Goal: Task Accomplishment & Management: Manage account settings

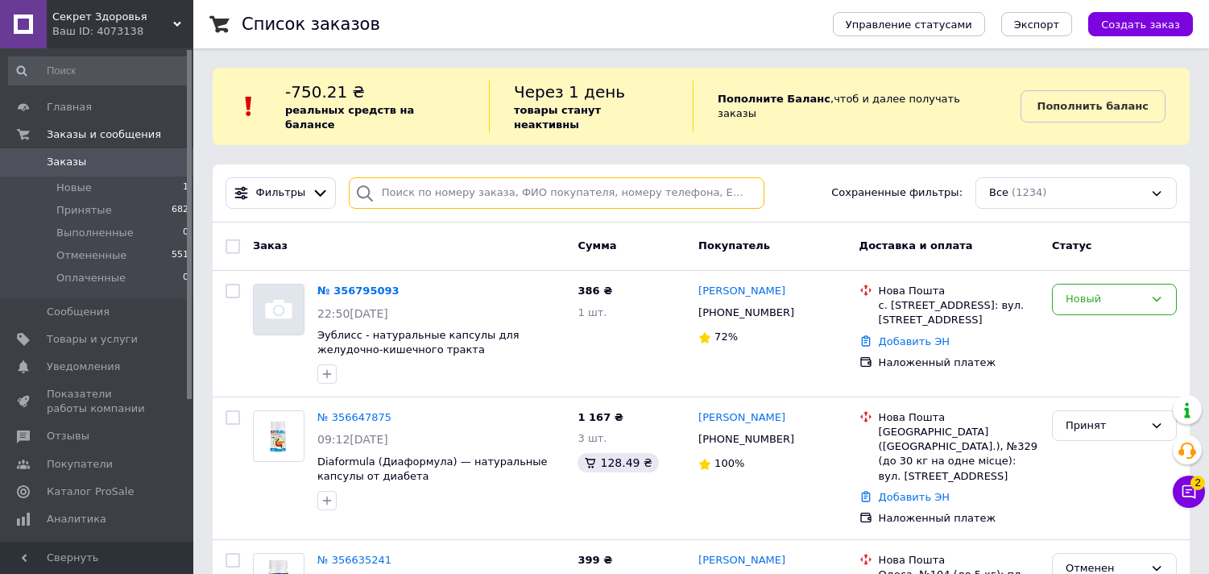
drag, startPoint x: 0, startPoint y: 0, endPoint x: 446, endPoint y: 177, distance: 480.2
click at [446, 177] on input "search" at bounding box center [557, 192] width 416 height 31
paste input "[PHONE_NUMBER]"
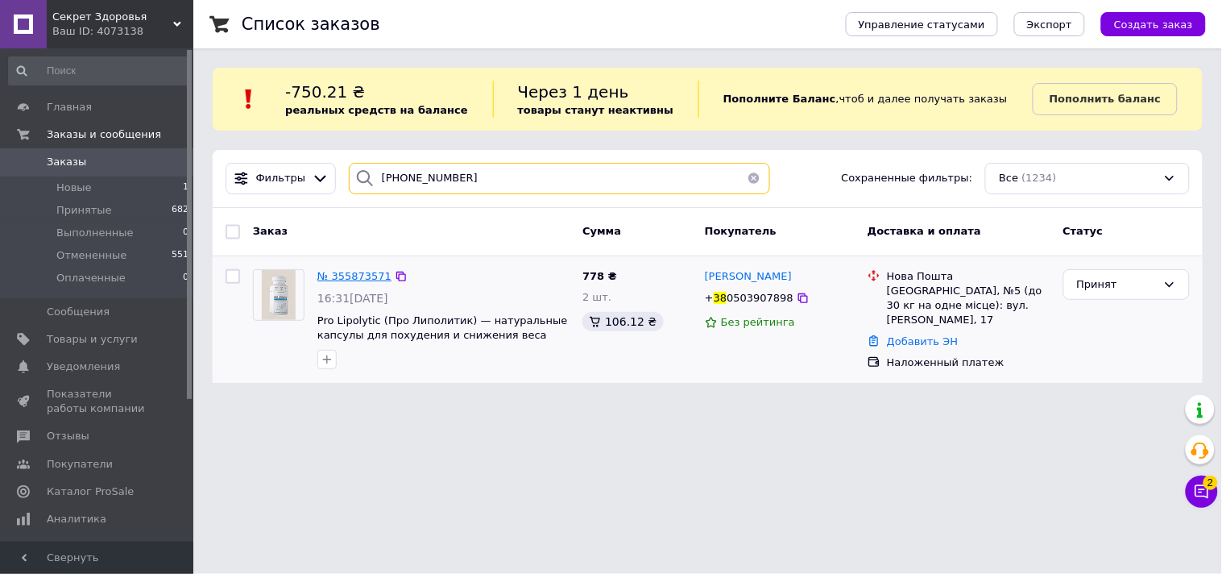
type input "[PHONE_NUMBER]"
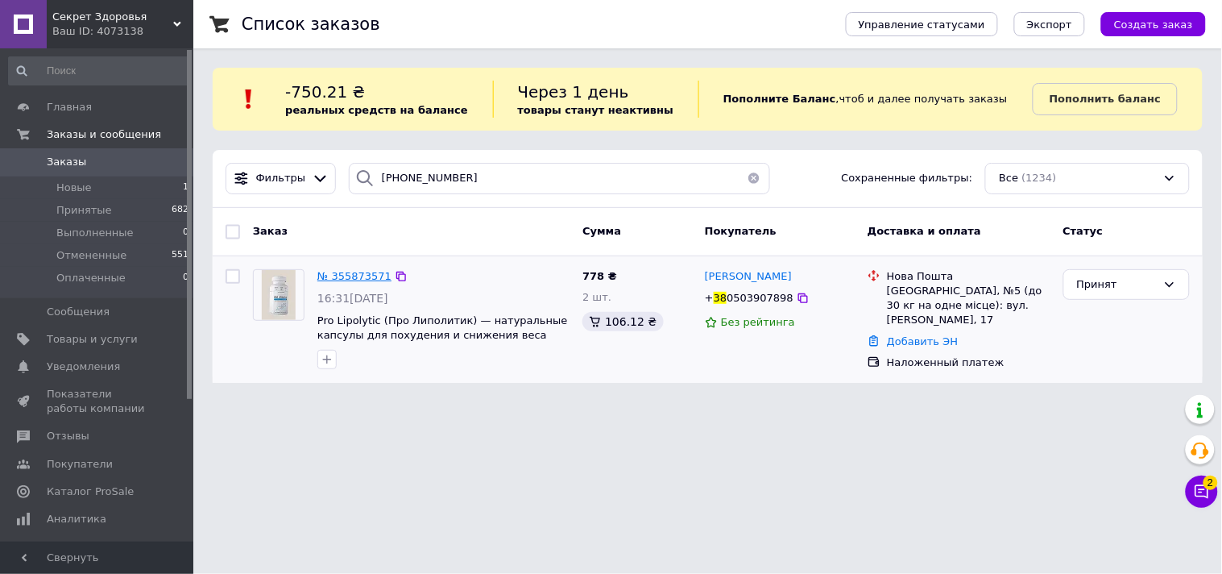
click at [337, 276] on span "№ 355873571" at bounding box center [354, 276] width 74 height 12
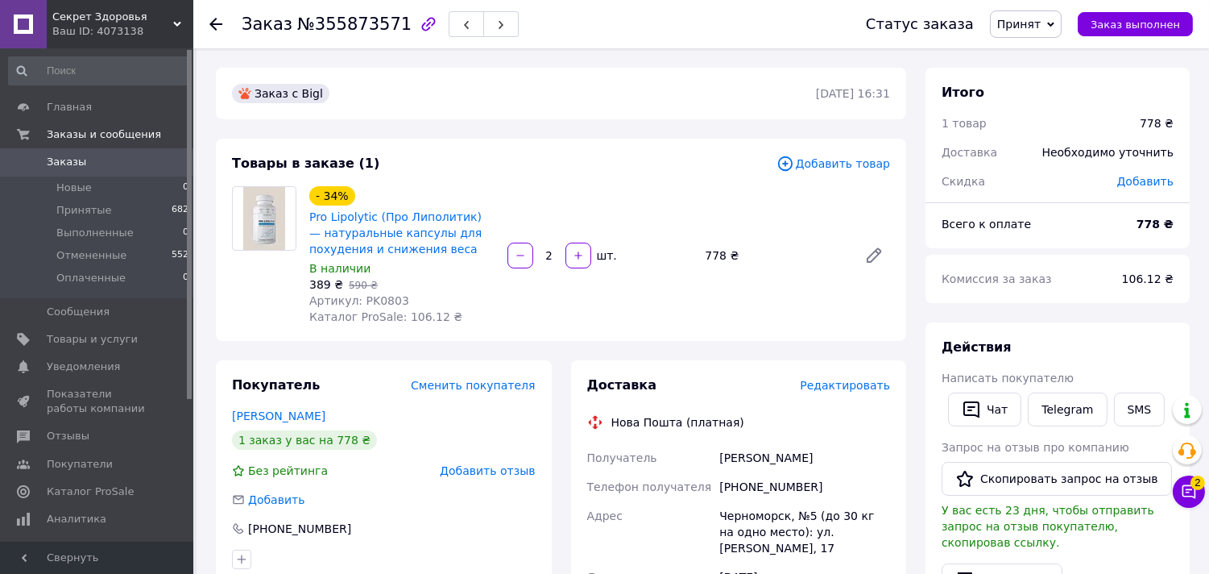
click at [470, 466] on span "Добавить отзыв" at bounding box center [487, 470] width 95 height 13
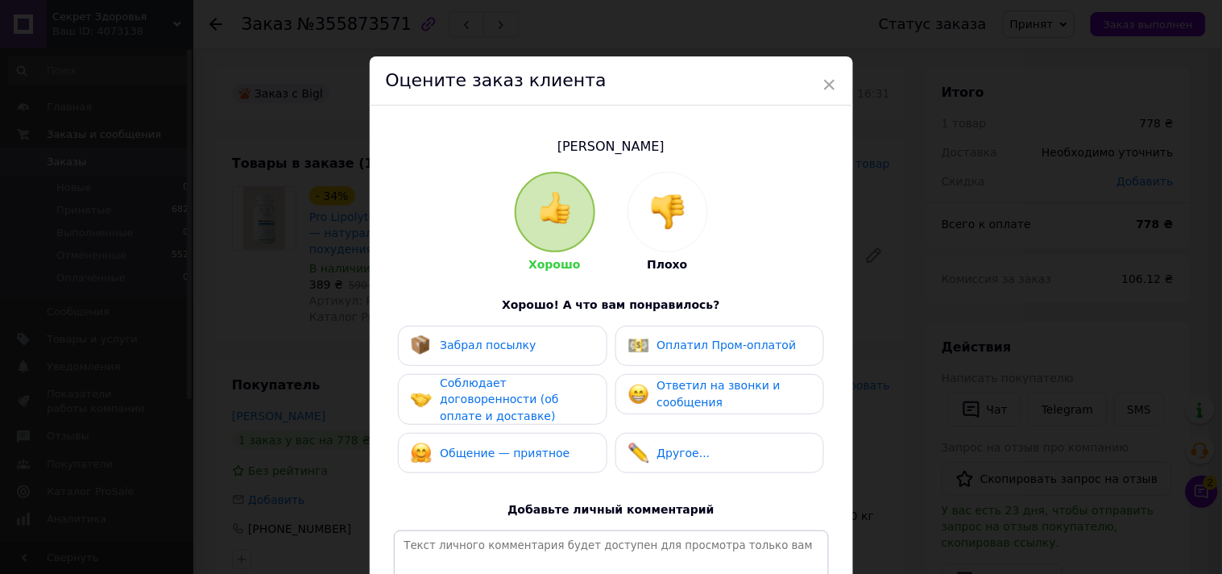
click at [693, 215] on div at bounding box center [667, 211] width 79 height 79
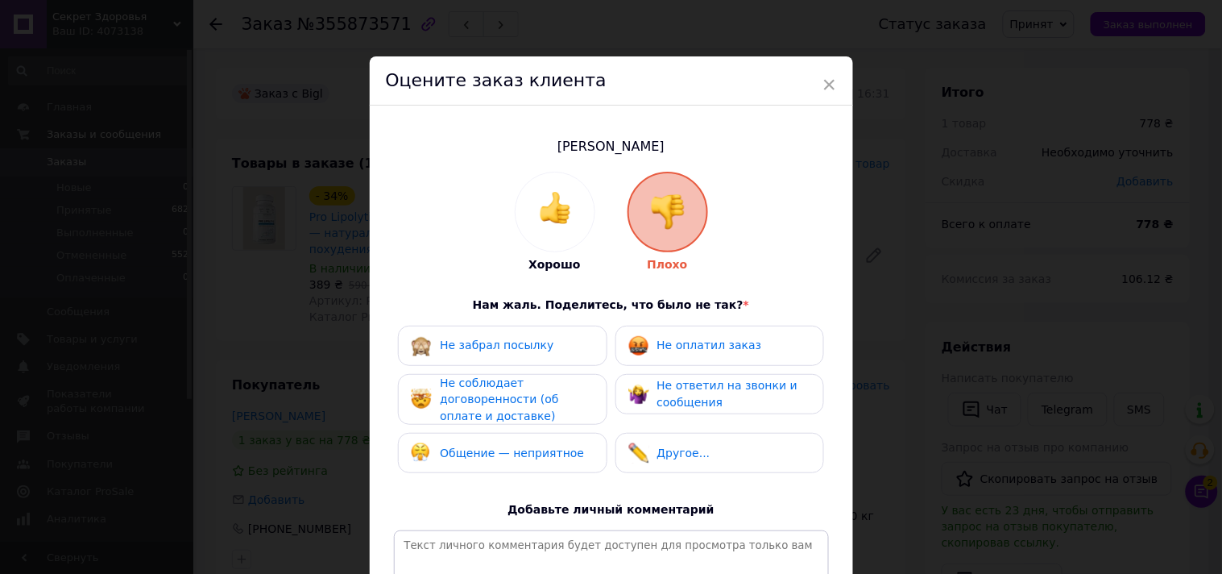
click at [666, 348] on span "Не оплатил заказ" at bounding box center [709, 344] width 105 height 13
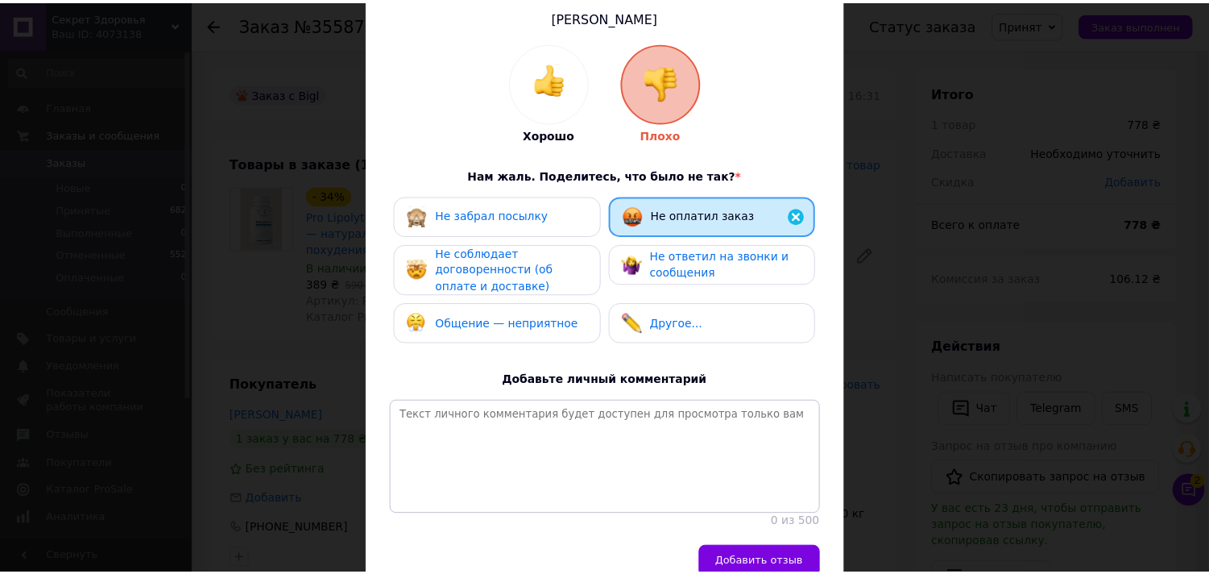
scroll to position [222, 0]
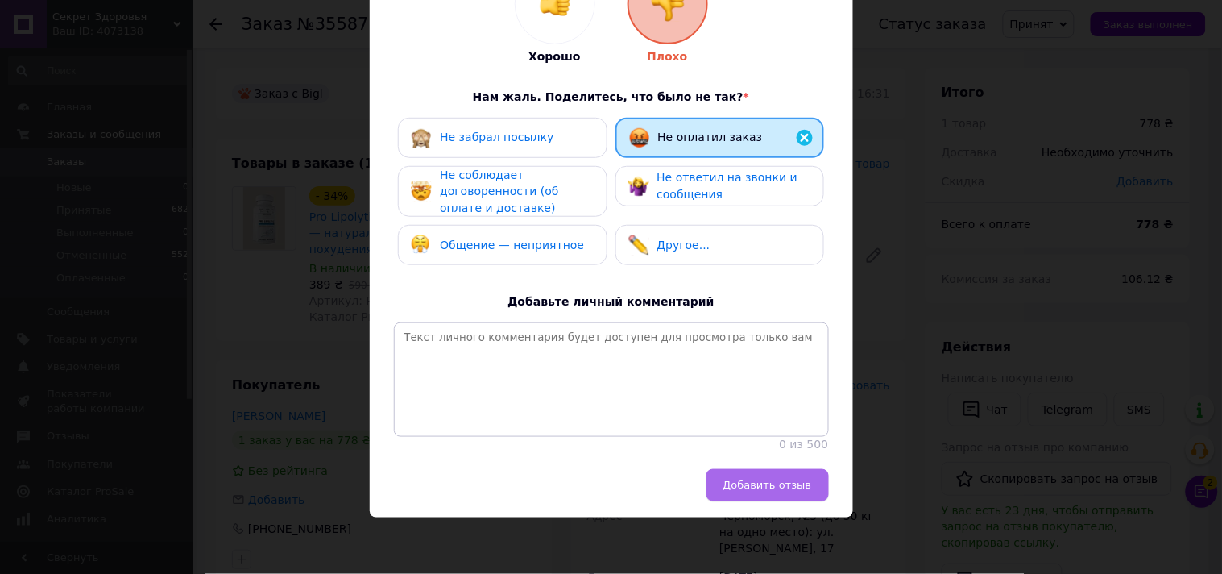
click at [777, 489] on span "Добавить отзыв" at bounding box center [767, 484] width 89 height 12
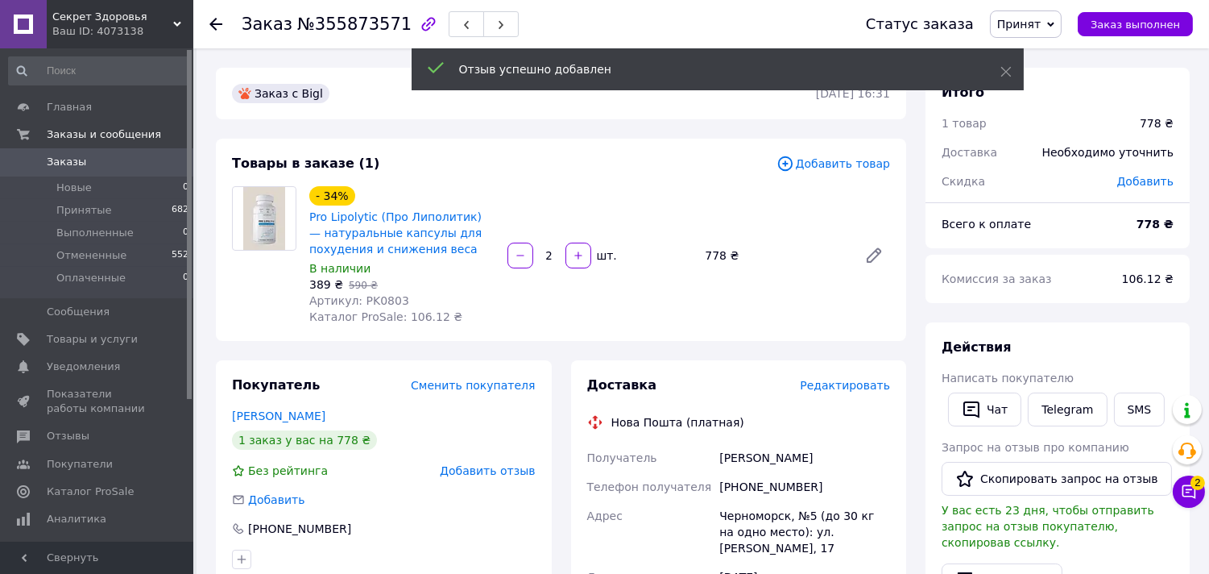
click at [1038, 24] on span "Принят" at bounding box center [1018, 24] width 43 height 13
click at [1041, 77] on li "Отменен" at bounding box center [1033, 80] width 85 height 24
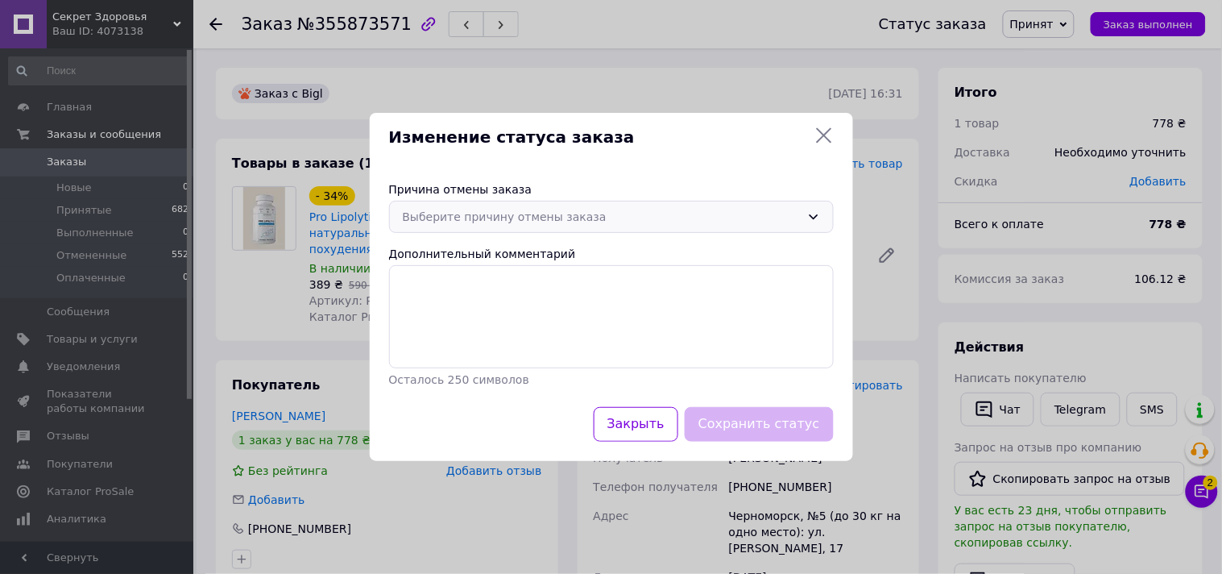
drag, startPoint x: 694, startPoint y: 200, endPoint x: 664, endPoint y: 215, distance: 33.5
click at [694, 201] on div "Выберите причину отмены заказа" at bounding box center [611, 217] width 445 height 32
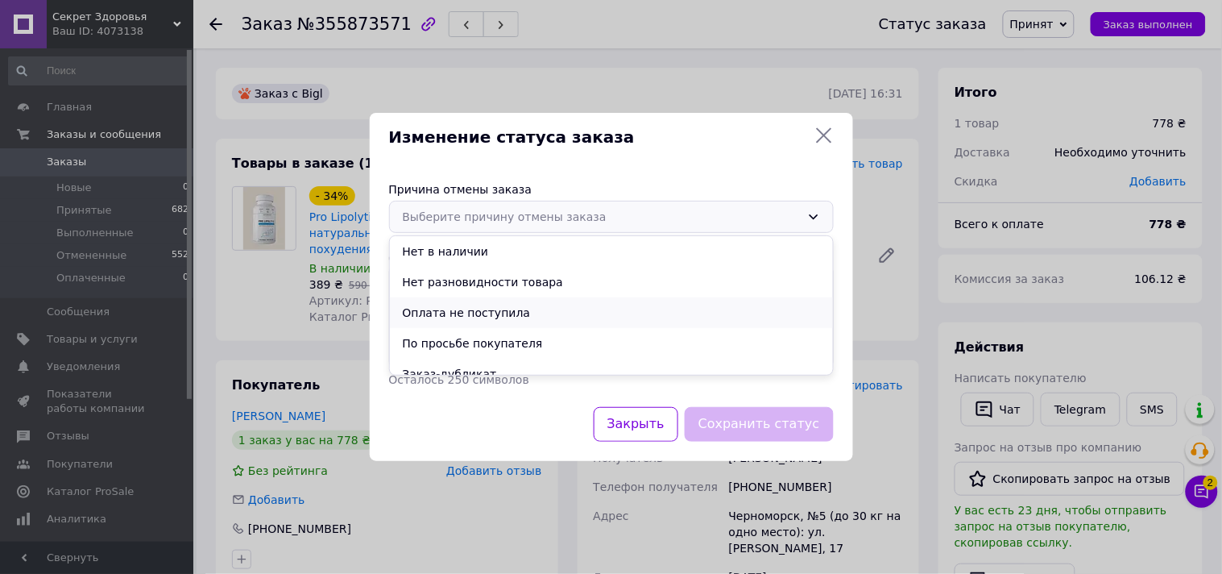
click at [487, 313] on li "Оплата не поступила" at bounding box center [611, 312] width 443 height 31
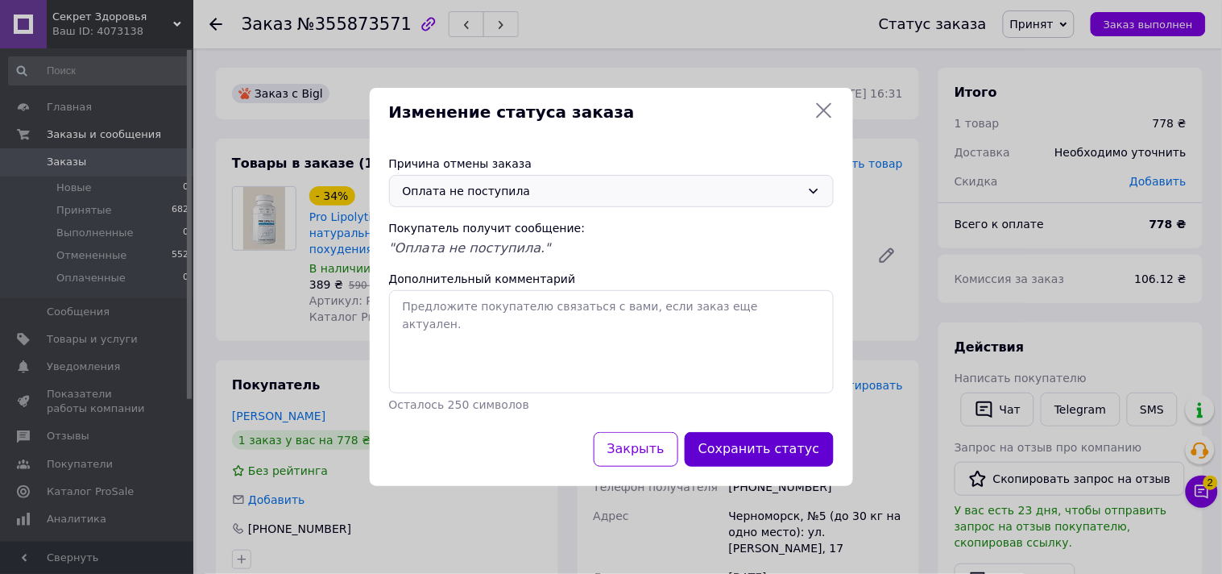
click at [783, 451] on button "Сохранить статус" at bounding box center [759, 449] width 149 height 35
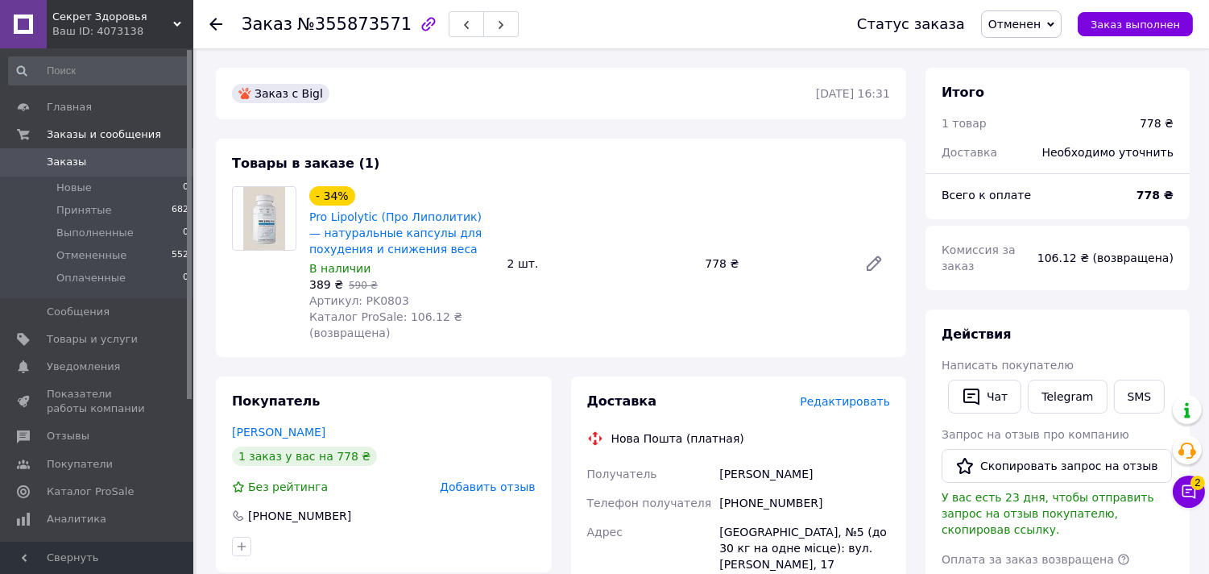
click at [139, 161] on span "Заказы" at bounding box center [98, 162] width 102 height 14
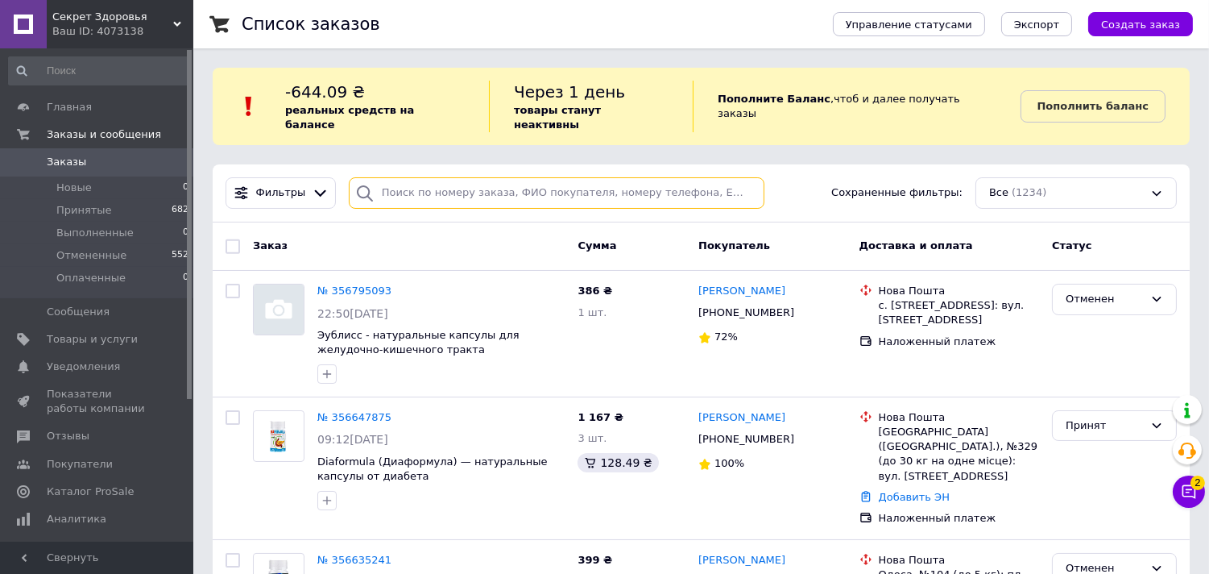
click at [511, 184] on input "search" at bounding box center [557, 192] width 416 height 31
paste input "[PHONE_NUMBER]"
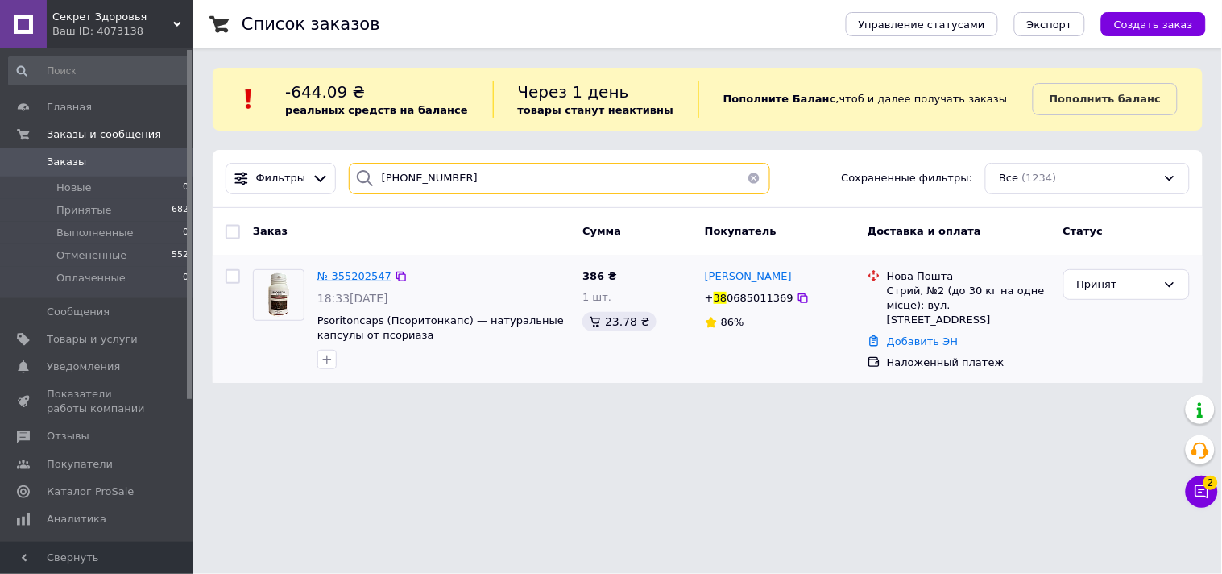
type input "[PHONE_NUMBER]"
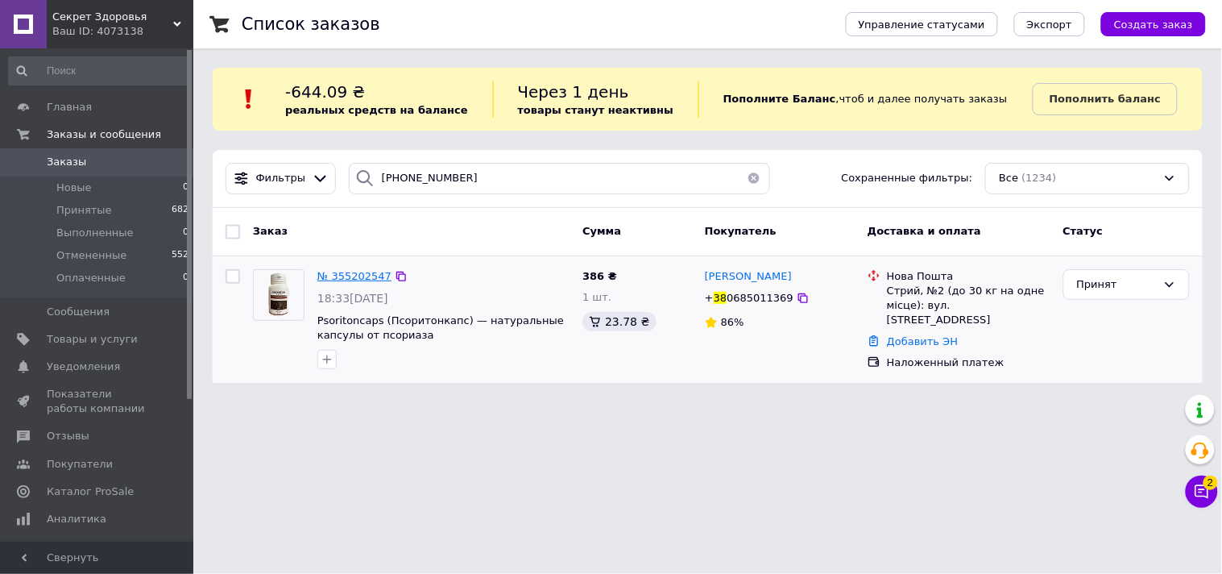
click at [341, 272] on span "№ 355202547" at bounding box center [354, 276] width 74 height 12
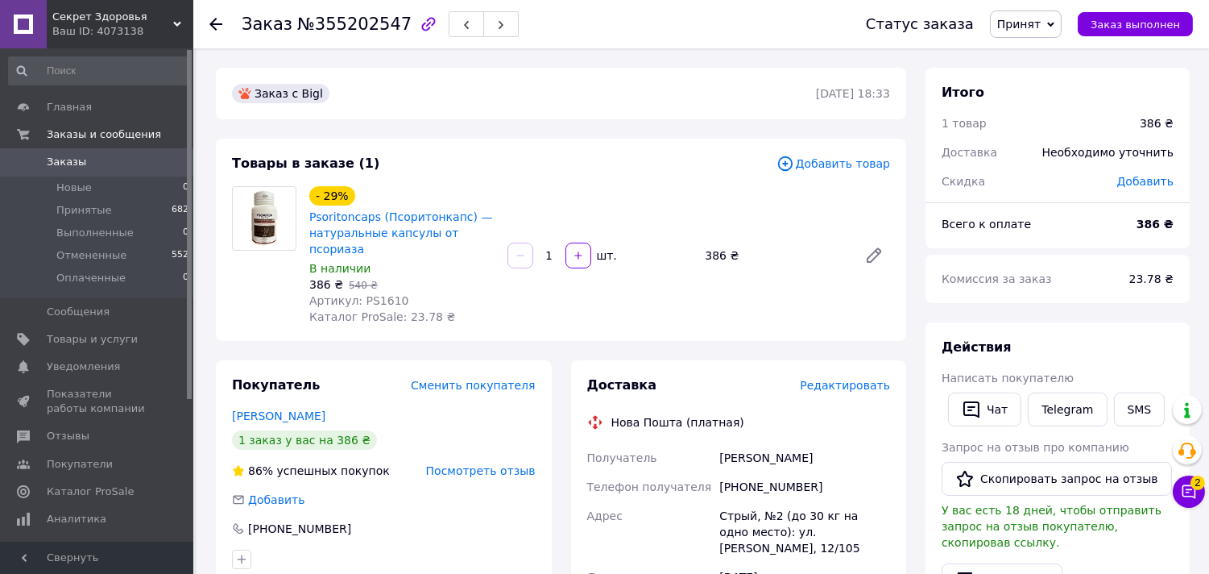
click at [130, 155] on span "Заказы" at bounding box center [98, 162] width 102 height 14
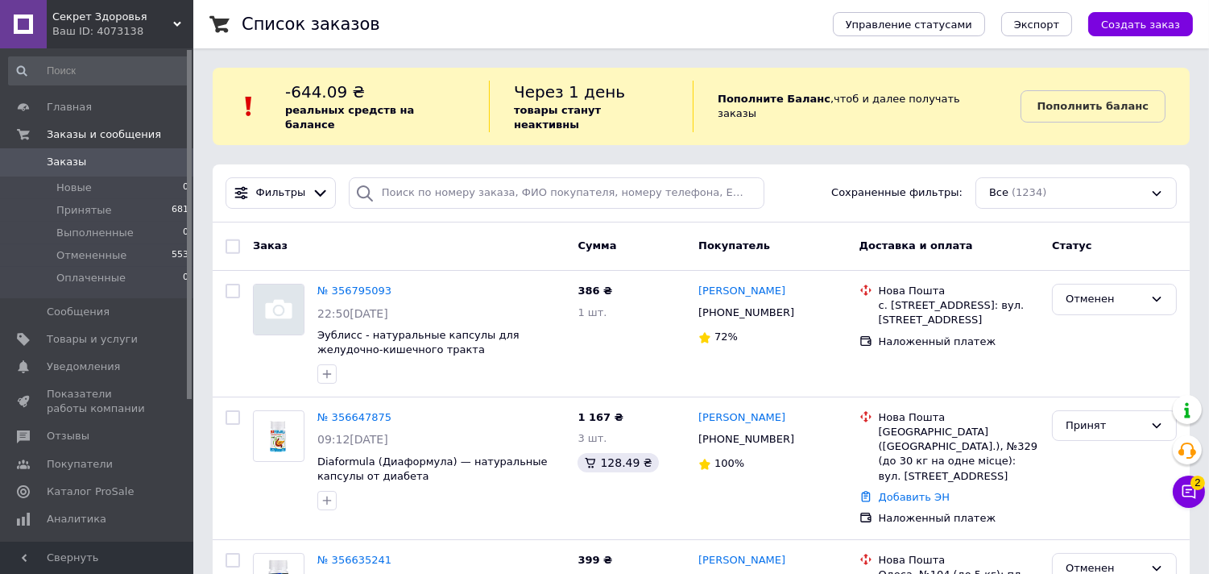
click at [1191, 502] on button "Чат с покупателем 2" at bounding box center [1189, 491] width 32 height 32
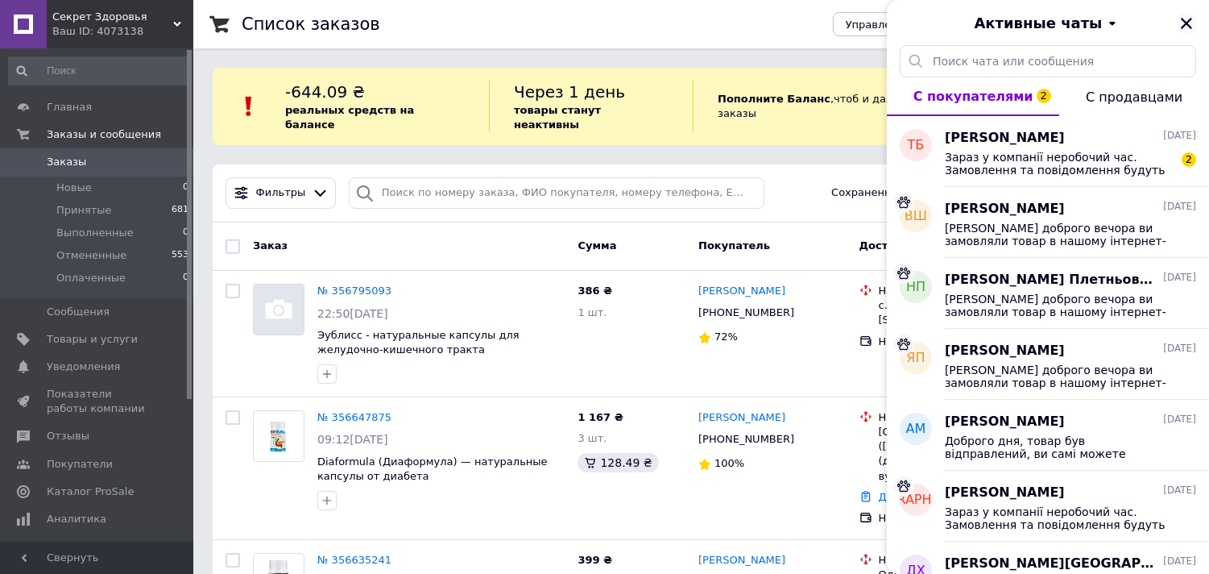
click at [1182, 19] on icon "Закрыть" at bounding box center [1186, 23] width 11 height 11
